Goal: Information Seeking & Learning: Learn about a topic

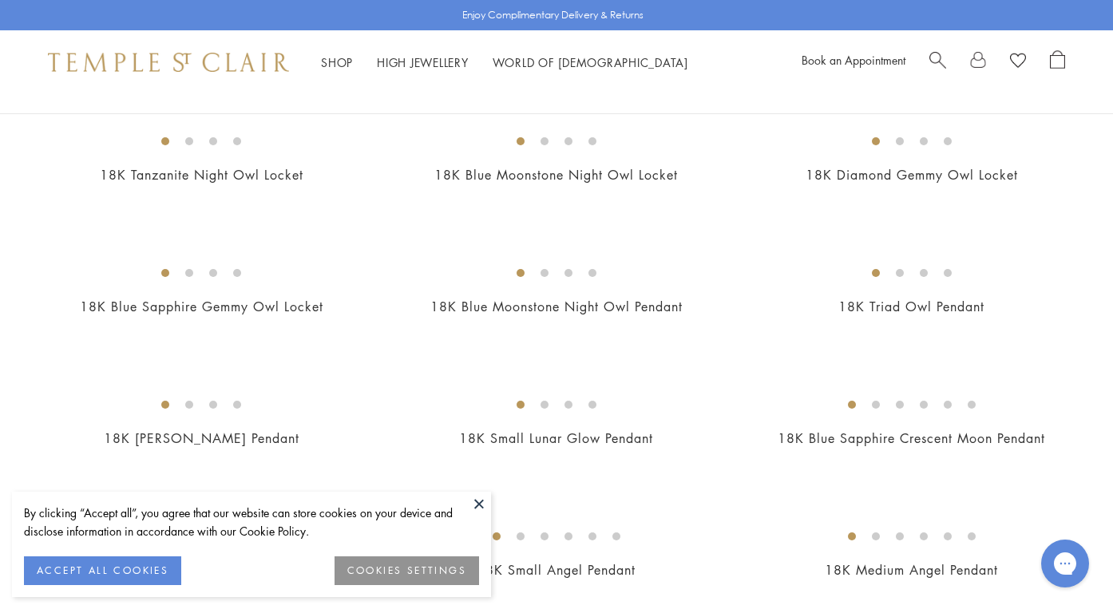
scroll to position [302, 0]
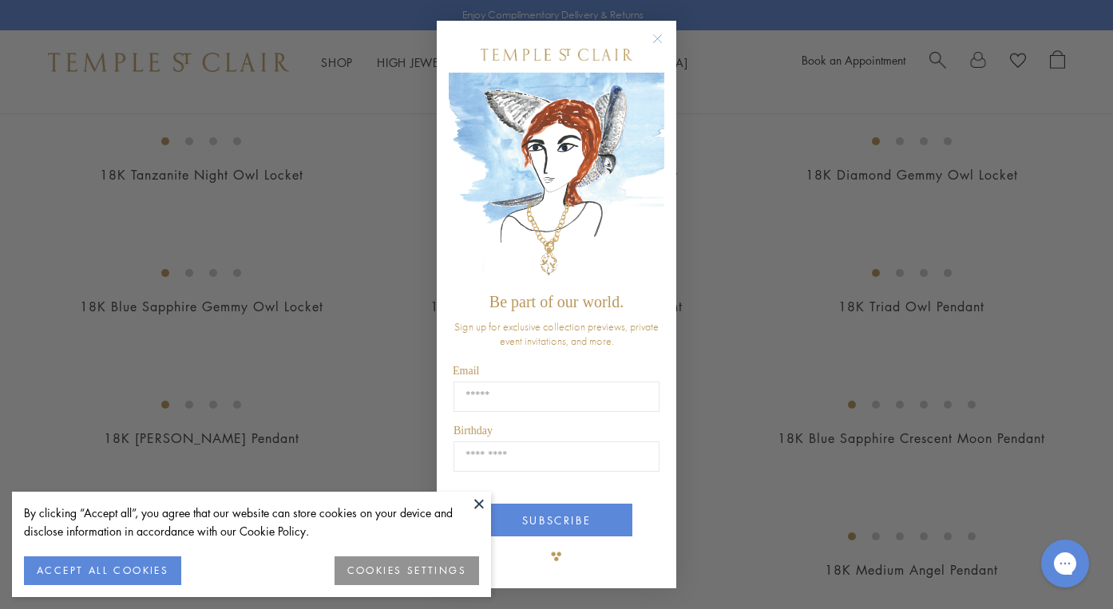
click at [658, 48] on circle "Close dialog" at bounding box center [657, 38] width 19 height 19
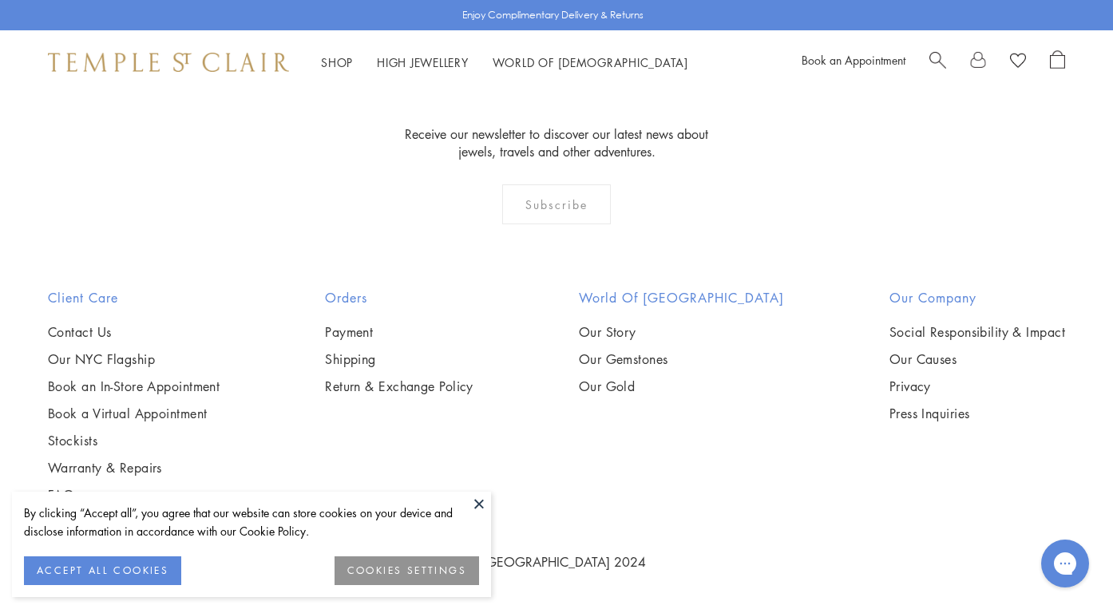
scroll to position [0, 0]
click at [0, 0] on img at bounding box center [0, 0] width 0 height 0
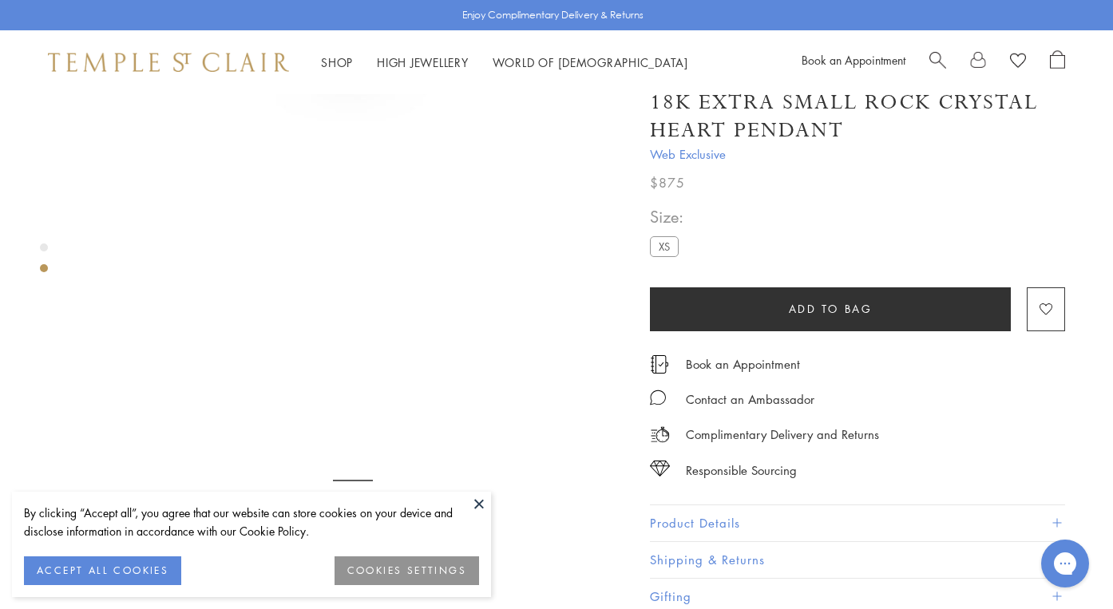
scroll to position [488, 0]
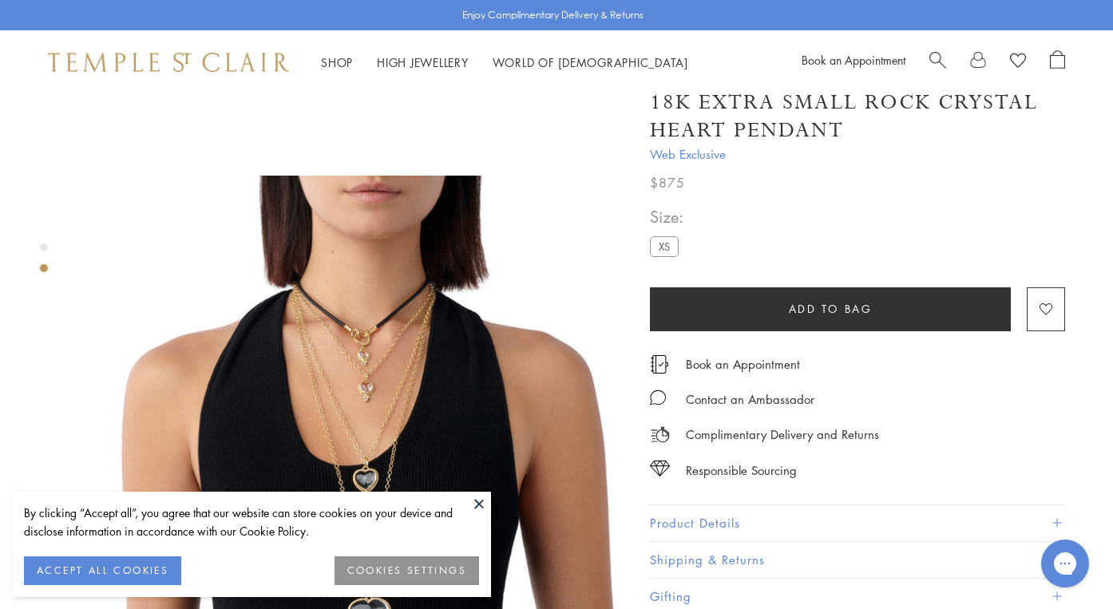
click at [749, 516] on button "Product Details" at bounding box center [857, 523] width 415 height 36
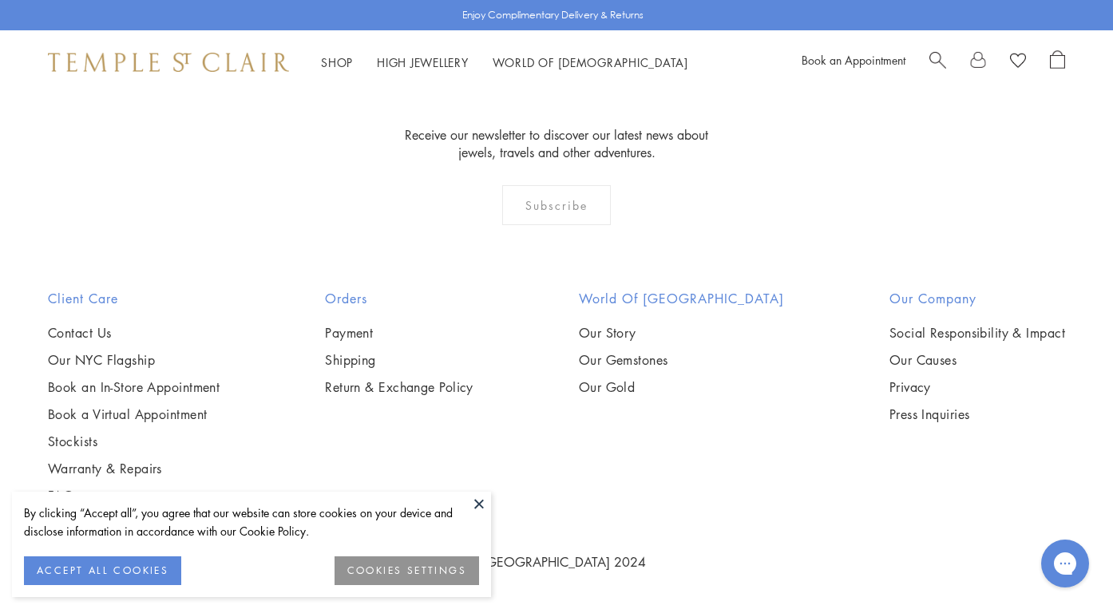
scroll to position [8213, 0]
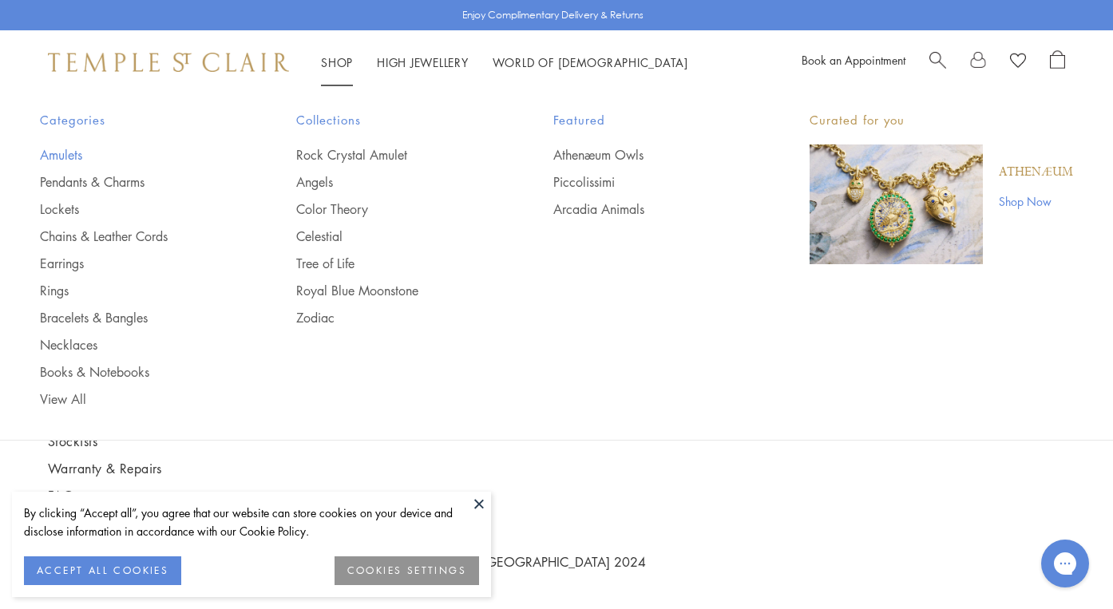
click at [49, 157] on link "Amulets" at bounding box center [136, 155] width 192 height 18
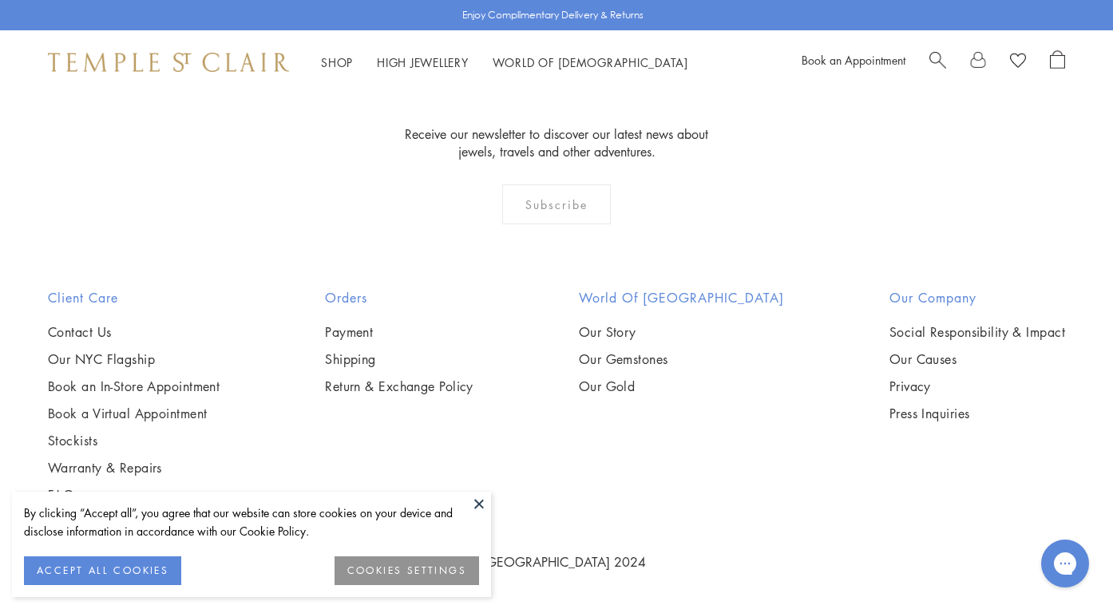
scroll to position [10319, 0]
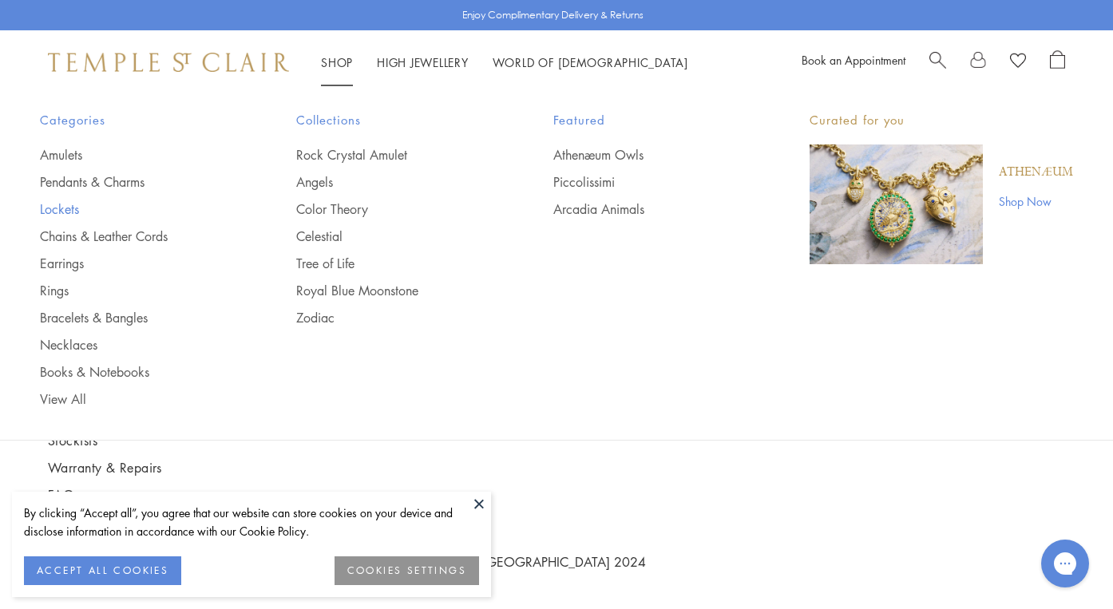
click at [57, 215] on link "Lockets" at bounding box center [136, 209] width 192 height 18
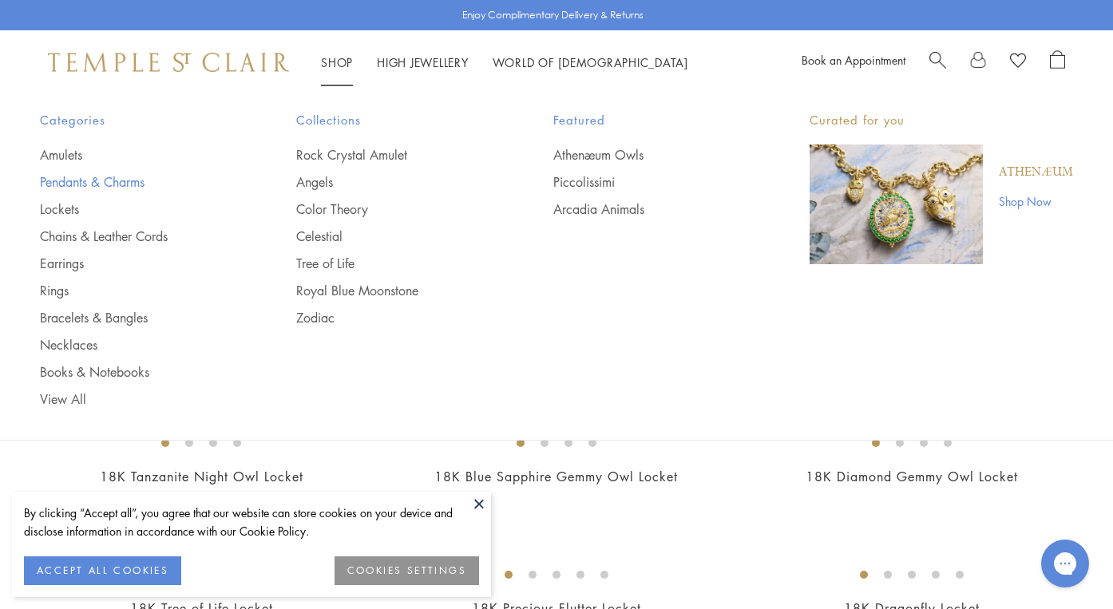
click at [83, 180] on link "Pendants & Charms" at bounding box center [136, 182] width 192 height 18
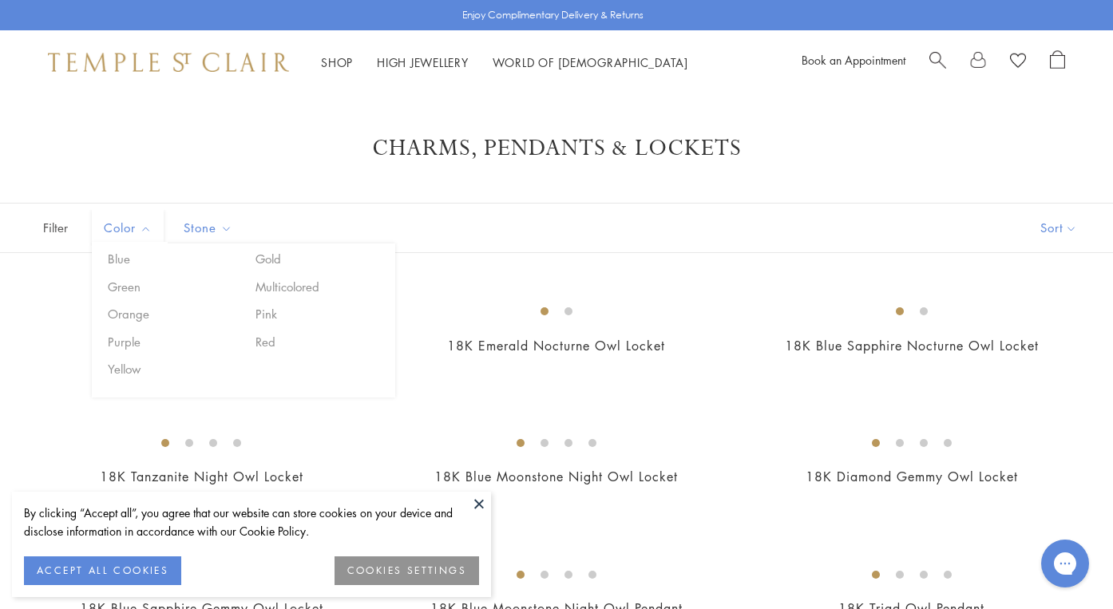
click at [60, 231] on span "Filter" at bounding box center [40, 228] width 80 height 49
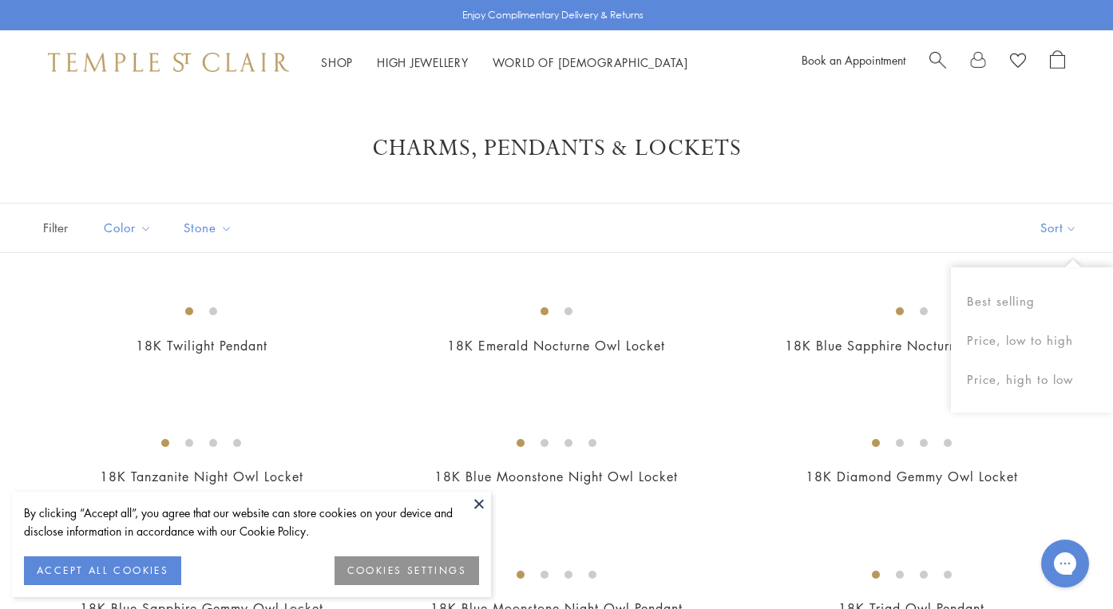
click at [1057, 218] on button "Sort" at bounding box center [1058, 228] width 109 height 49
click at [1026, 334] on button "Price, low to high" at bounding box center [1032, 340] width 162 height 39
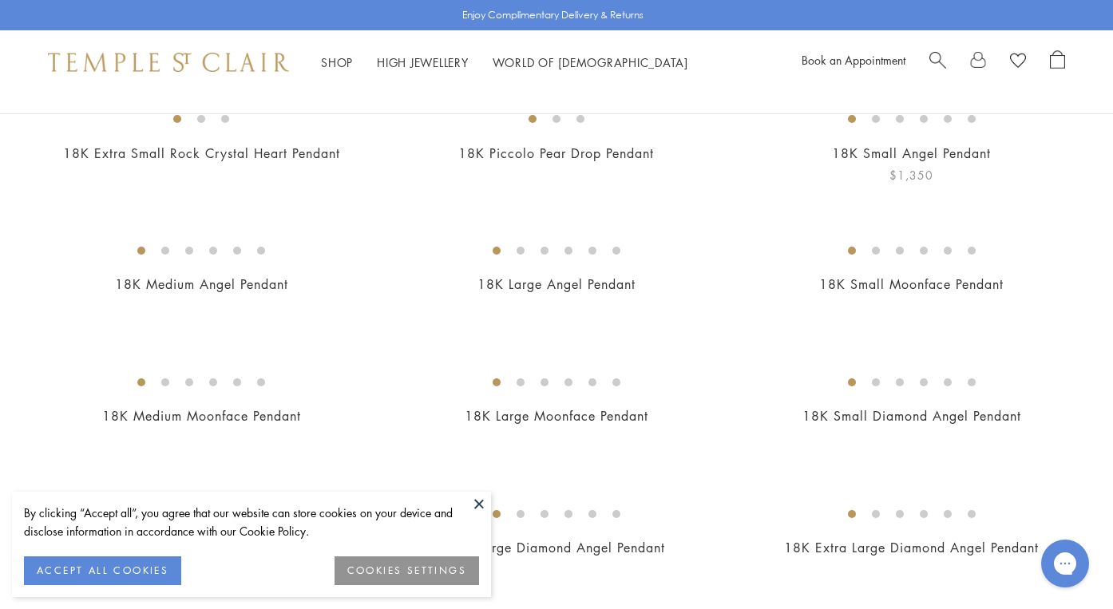
scroll to position [193, 0]
click at [0, 0] on img at bounding box center [0, 0] width 0 height 0
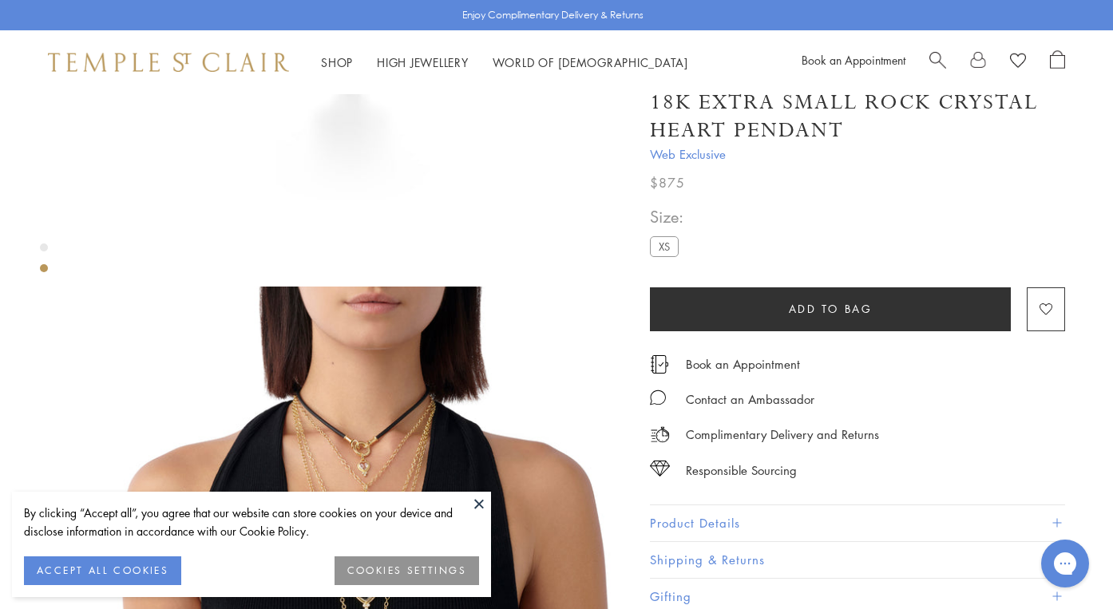
scroll to position [401, 0]
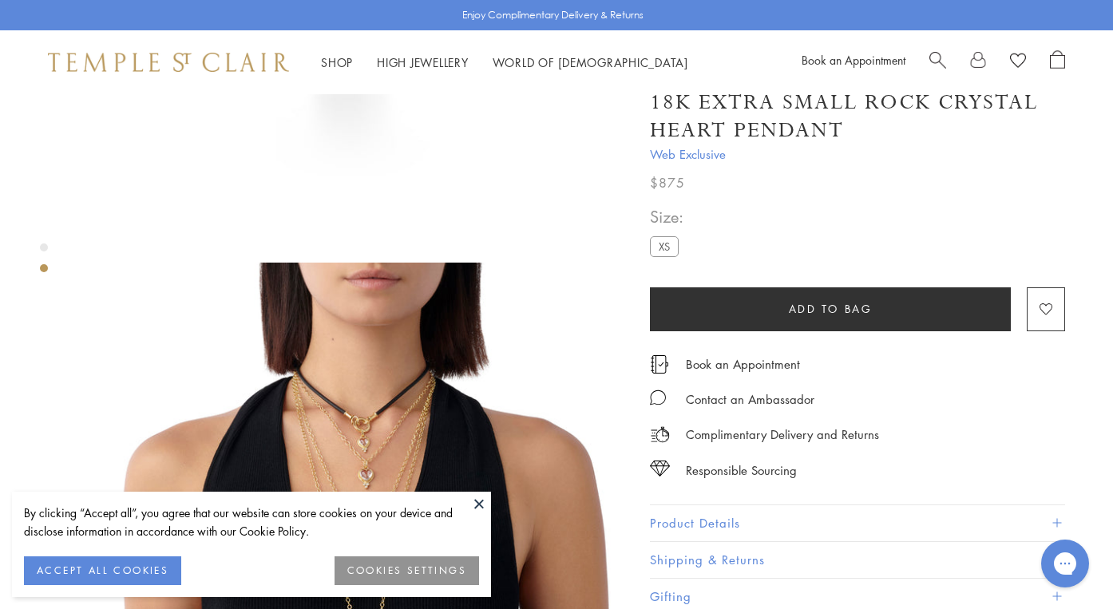
click at [673, 525] on button "Product Details" at bounding box center [857, 523] width 415 height 36
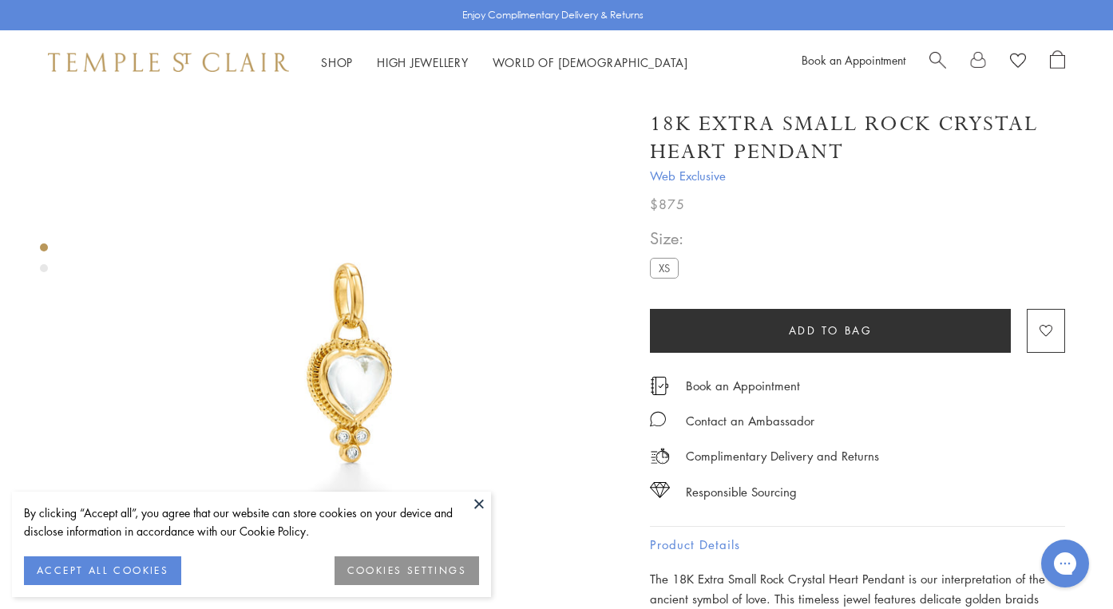
scroll to position [0, 0]
